Goal: Task Accomplishment & Management: Complete application form

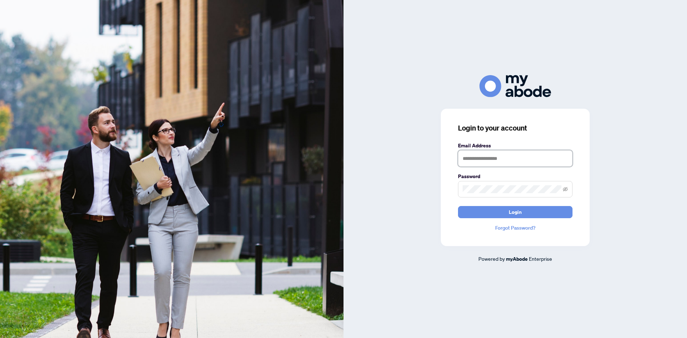
click at [510, 155] on input "text" at bounding box center [515, 158] width 114 height 16
type input "**********"
click at [511, 216] on span "Login" at bounding box center [515, 211] width 13 height 11
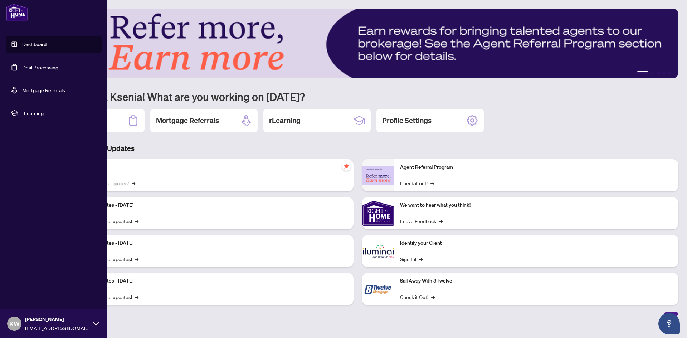
click at [26, 70] on link "Deal Processing" at bounding box center [40, 67] width 36 height 6
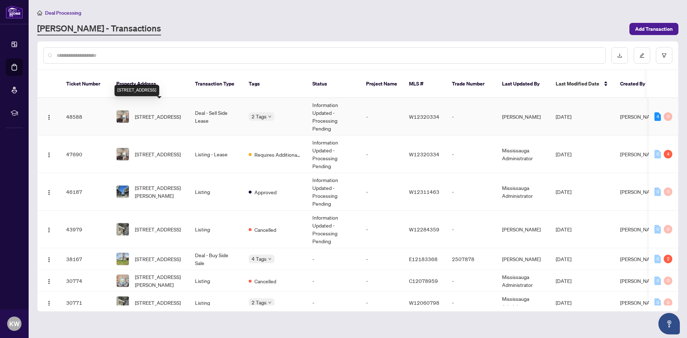
click at [151, 113] on span "703-40 Old Mill Rd, Oakville, Ontario L6J 7W2, Canada" at bounding box center [158, 117] width 46 height 8
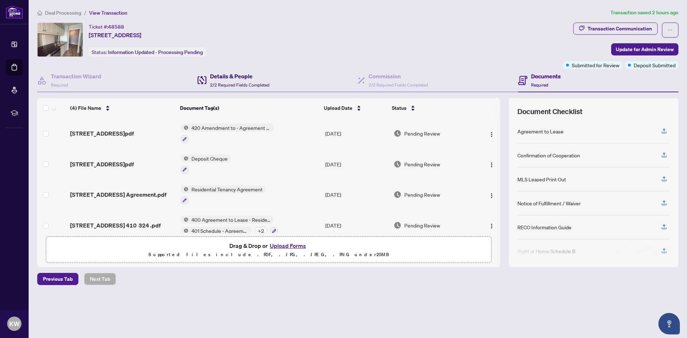
click at [216, 75] on h4 "Details & People" at bounding box center [239, 76] width 59 height 9
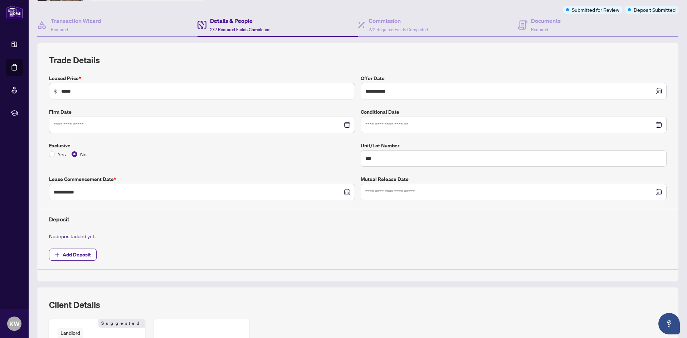
scroll to position [44, 0]
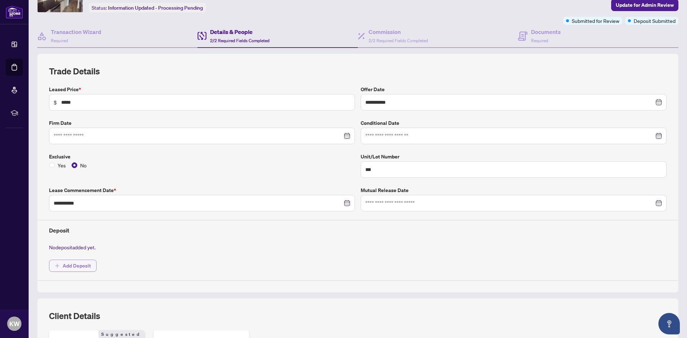
click at [79, 268] on span "Add Deposit" at bounding box center [77, 265] width 28 height 11
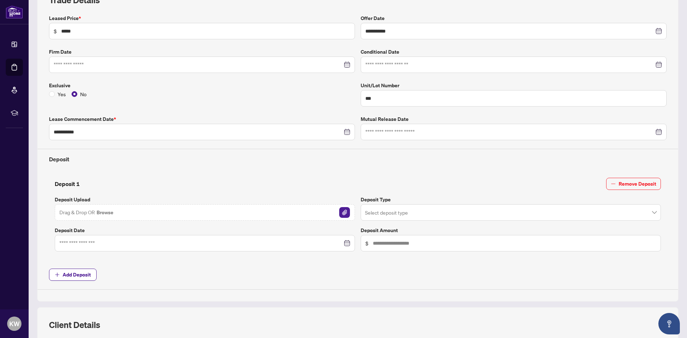
scroll to position [116, 0]
click at [341, 211] on img "button" at bounding box center [344, 212] width 11 height 11
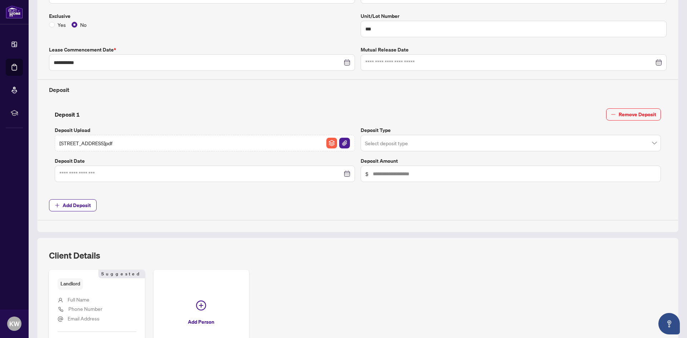
scroll to position [187, 0]
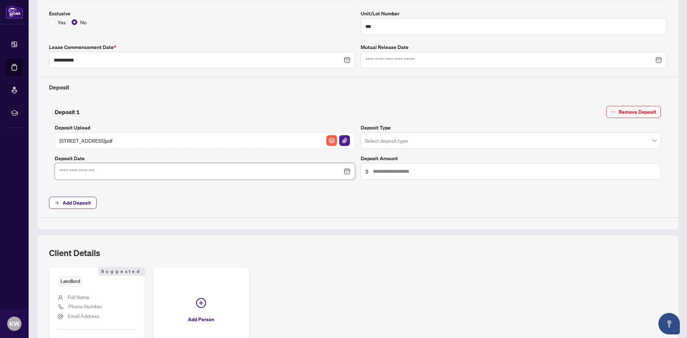
click at [132, 169] on input at bounding box center [200, 171] width 283 height 8
click at [87, 173] on input at bounding box center [200, 171] width 283 height 8
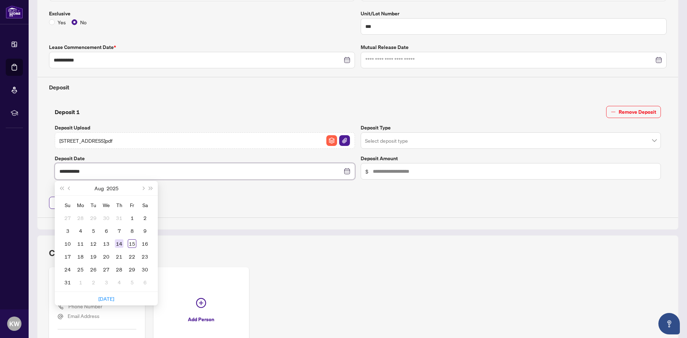
type input "**********"
click at [118, 244] on div "14" at bounding box center [119, 243] width 9 height 9
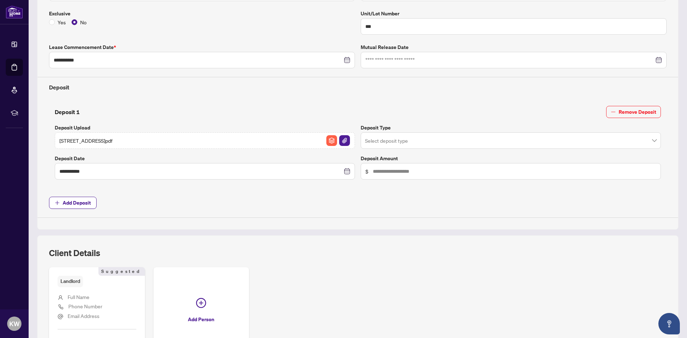
click at [401, 136] on input "search" at bounding box center [507, 142] width 285 height 16
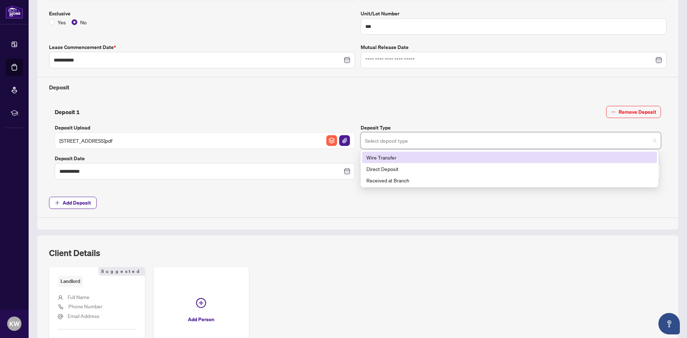
click at [401, 136] on input "search" at bounding box center [507, 142] width 285 height 16
click at [291, 206] on span "Add Deposit" at bounding box center [357, 203] width 617 height 12
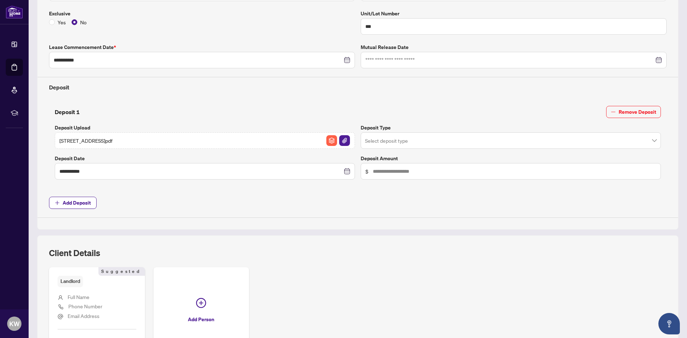
click at [398, 139] on input "search" at bounding box center [507, 142] width 285 height 16
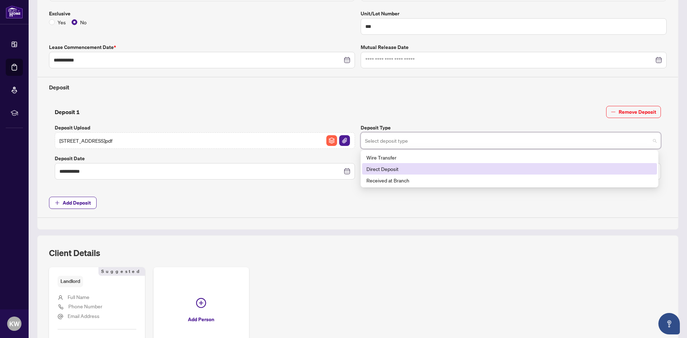
click at [383, 170] on div "Direct Deposit" at bounding box center [509, 169] width 286 height 8
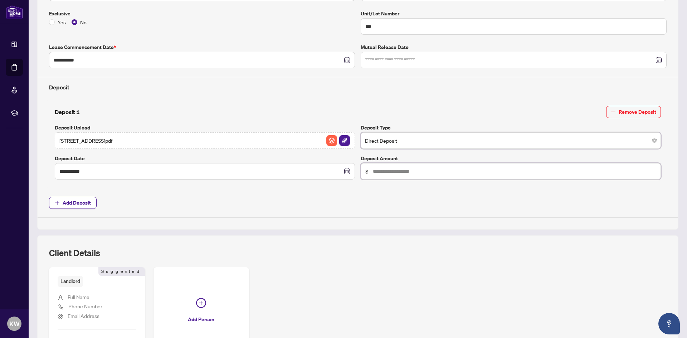
click at [388, 168] on input "text" at bounding box center [514, 171] width 283 height 8
type input "*****"
click at [375, 207] on span "Add Deposit" at bounding box center [357, 203] width 617 height 12
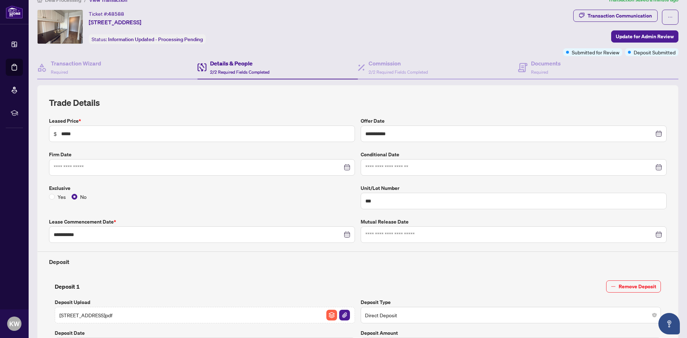
scroll to position [0, 0]
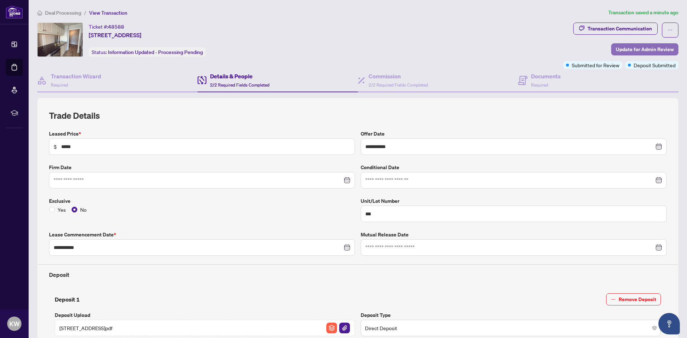
click at [649, 46] on span "Update for Admin Review" at bounding box center [645, 49] width 58 height 11
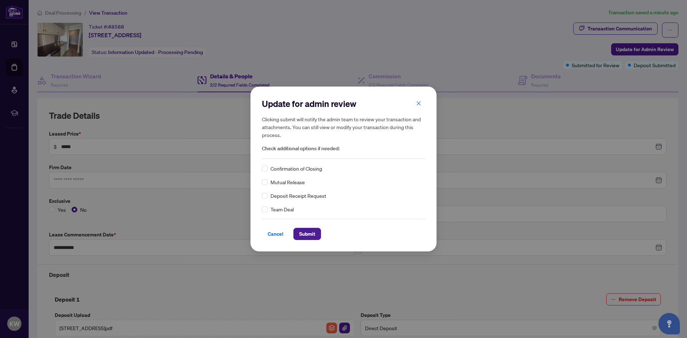
click at [284, 197] on span "Deposit Receipt Request" at bounding box center [298, 196] width 56 height 8
click at [308, 232] on span "Submit" at bounding box center [307, 233] width 16 height 11
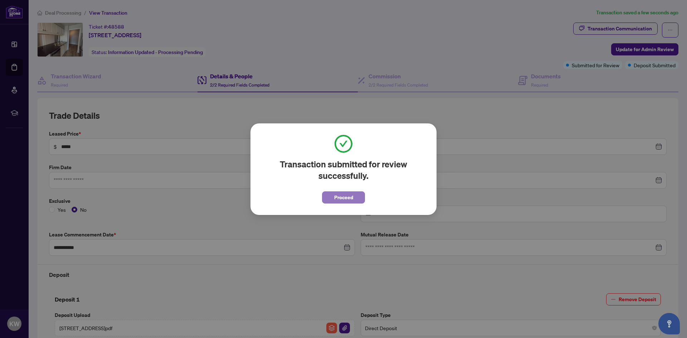
click at [343, 195] on span "Proceed" at bounding box center [343, 197] width 19 height 11
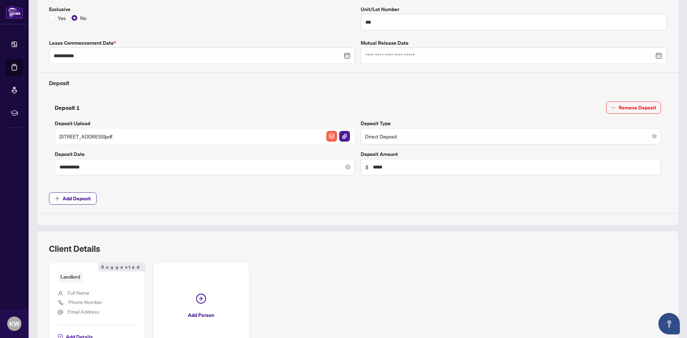
scroll to position [179, 0]
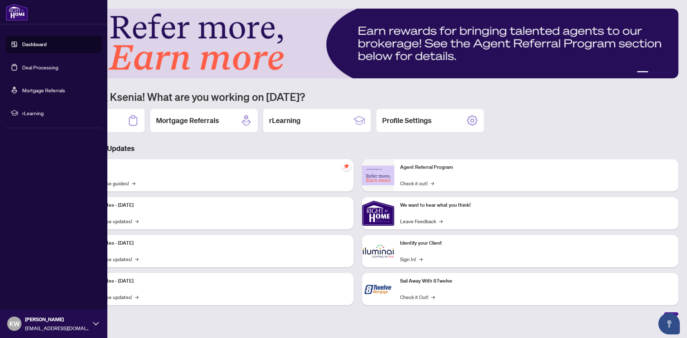
click at [22, 67] on link "Deal Processing" at bounding box center [40, 67] width 36 height 6
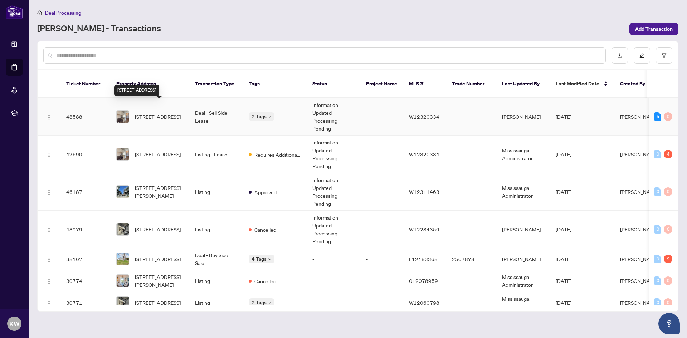
click at [146, 113] on span "703-40 Old Mill Rd, Oakville, Ontario L6J 7W2, Canada" at bounding box center [158, 117] width 46 height 8
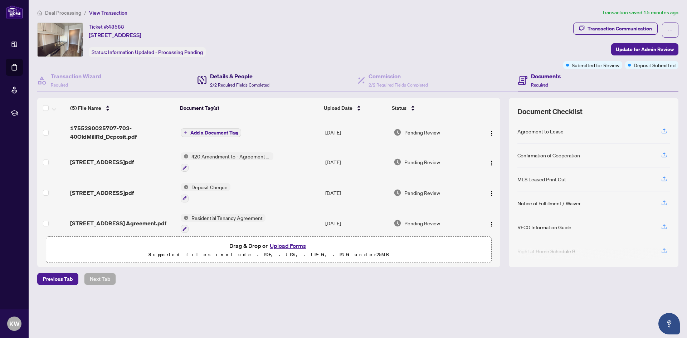
click at [227, 80] on div "Details & People 2/2 Required Fields Completed" at bounding box center [239, 80] width 59 height 17
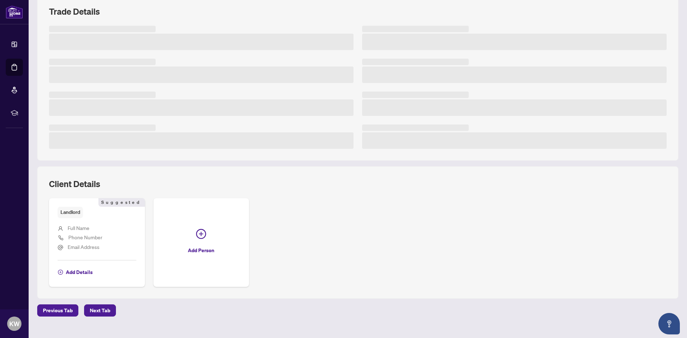
scroll to position [107, 0]
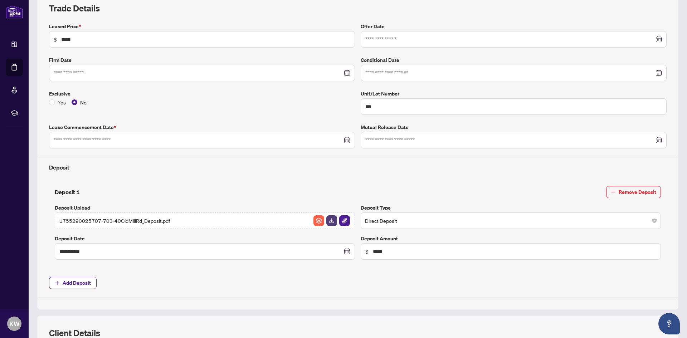
type input "**********"
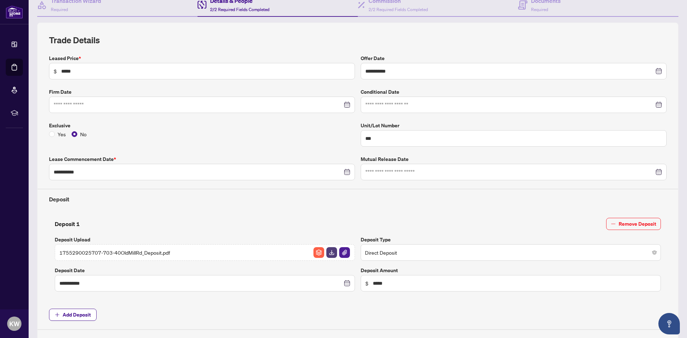
scroll to position [36, 0]
